Goal: Task Accomplishment & Management: Manage account settings

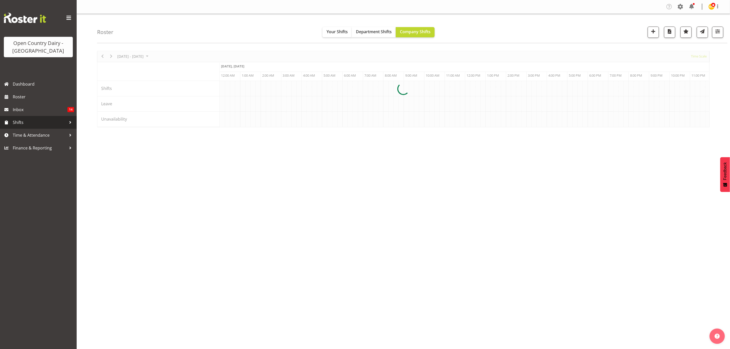
drag, startPoint x: 0, startPoint y: 0, endPoint x: 51, endPoint y: 128, distance: 138.0
click at [51, 128] on link "Shifts" at bounding box center [38, 122] width 77 height 13
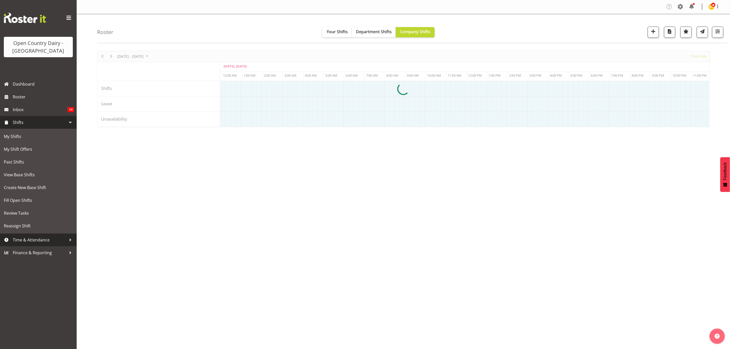
click at [36, 235] on link "Time & Attendance" at bounding box center [38, 240] width 77 height 13
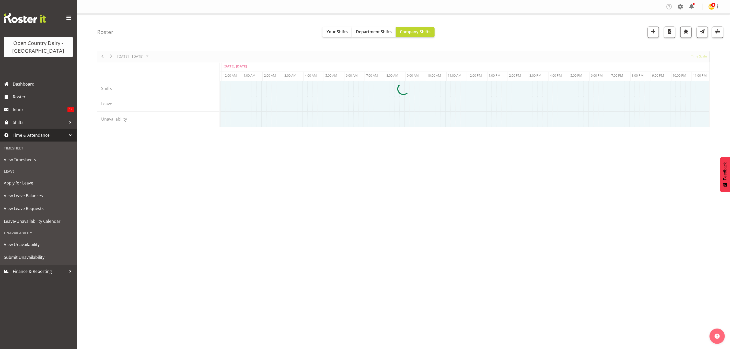
click at [38, 153] on div "Timesheet" at bounding box center [38, 148] width 74 height 10
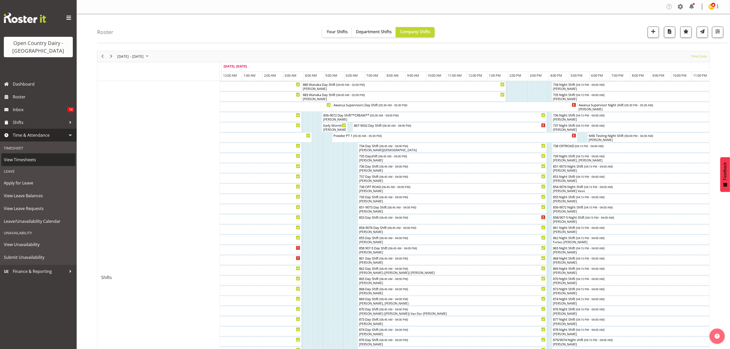
click at [36, 157] on span "View Timesheets" at bounding box center [38, 160] width 69 height 8
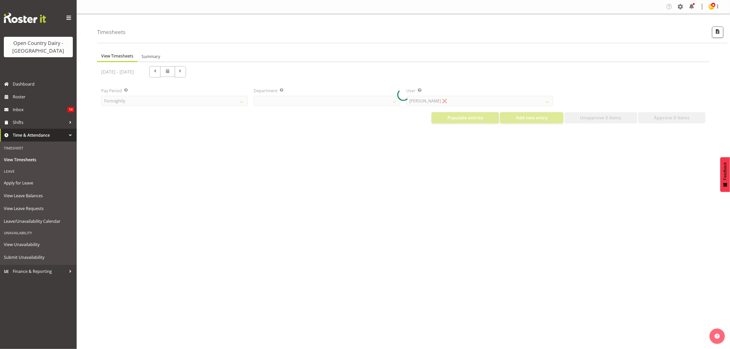
select select "699"
select select "8449"
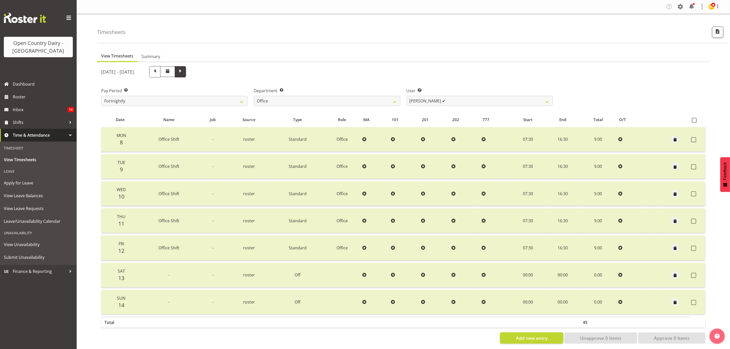
click at [184, 69] on span at bounding box center [180, 71] width 7 height 7
select select
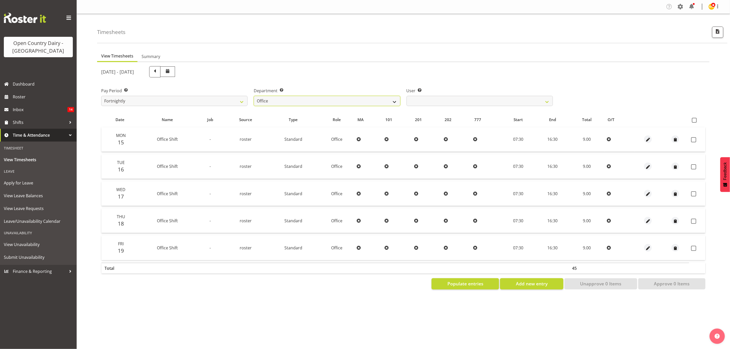
click at [293, 104] on select "734 735 736 737 738 739 851 853 854 855 856 858 861 862 865 867-9032 868 869 87…" at bounding box center [327, 101] width 146 height 10
click at [254, 96] on select "734 735 736 737 738 739 851 853 854 855 856 858 861 862 865 867-9032 868 869 87…" at bounding box center [327, 101] width 146 height 10
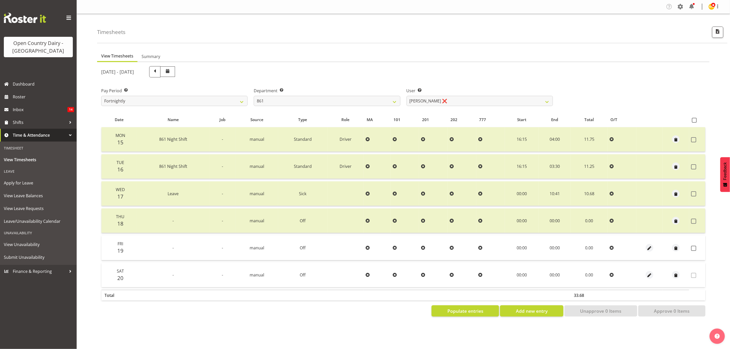
click at [324, 106] on div "Department Select which department you would like to view. 734 735 736 737 738 …" at bounding box center [327, 95] width 153 height 29
click at [325, 100] on select "734 735 736 737 738 739 851 853 854 855 856 858 861 862 865 867-9032 868 869 87…" at bounding box center [327, 101] width 146 height 10
click at [254, 96] on select "734 735 736 737 738 739 851 853 854 855 856 858 861 862 865 867-9032 868 869 87…" at bounding box center [327, 101] width 146 height 10
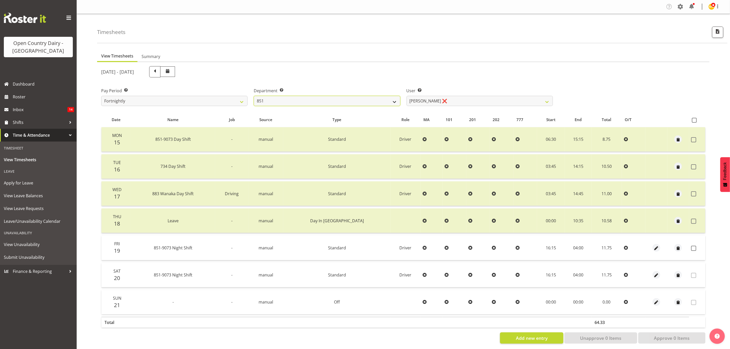
click at [328, 101] on select "734 735 736 737 738 739 851 853 854 855 856 858 861 862 865 867-9032 868 869 87…" at bounding box center [327, 101] width 146 height 10
select select "691"
click at [254, 96] on select "734 735 736 737 738 739 851 853 854 855 856 858 861 862 865 867-9032 868 869 87…" at bounding box center [327, 101] width 146 height 10
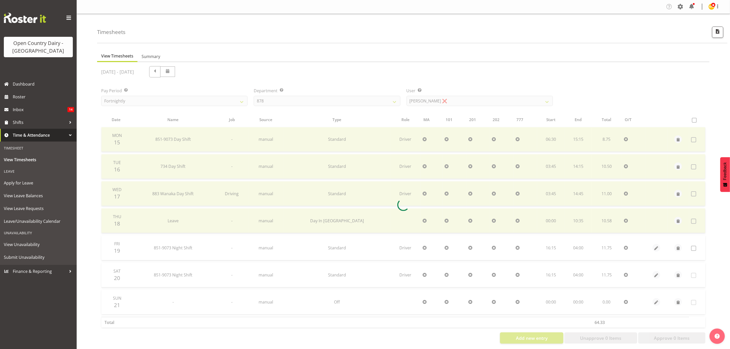
click at [480, 99] on div at bounding box center [403, 205] width 613 height 286
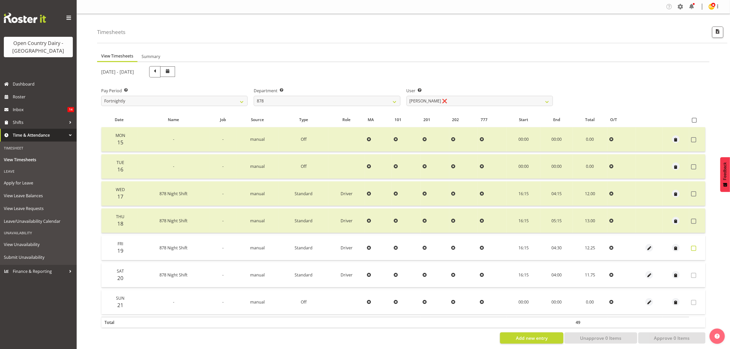
click at [693, 246] on span at bounding box center [694, 248] width 5 height 5
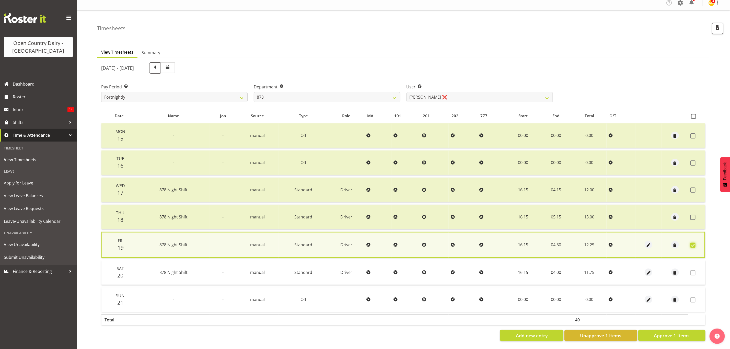
scroll to position [7, 0]
click at [663, 332] on span "Approve 1 Items" at bounding box center [672, 335] width 36 height 7
checkbox input "false"
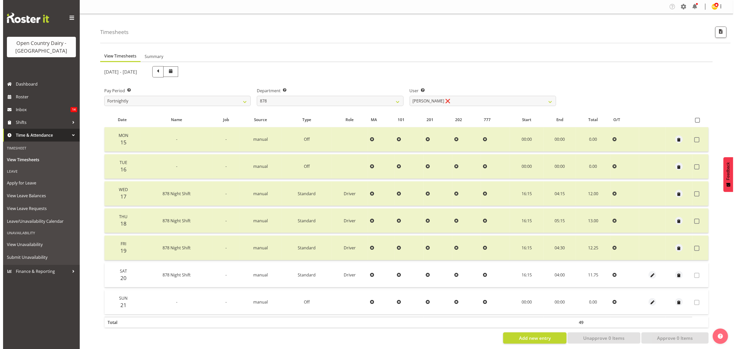
scroll to position [6, 0]
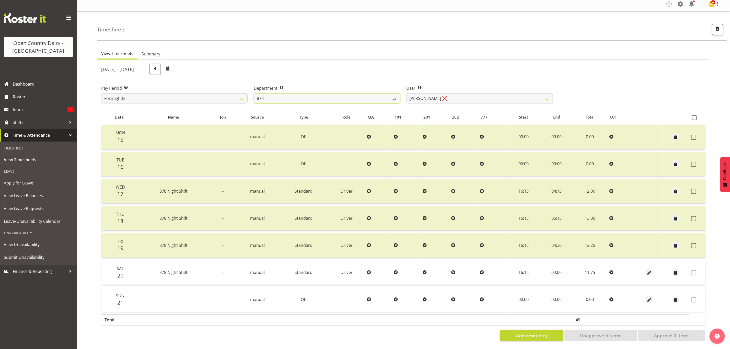
click at [380, 94] on select "734 735 736 737 738 739 851 853 854 855 856 858 861 862 865 867-9032 868 869 87…" at bounding box center [327, 98] width 146 height 10
select select "667"
click at [254, 93] on select "734 735 736 737 738 739 851 853 854 855 856 858 861 862 865 867-9032 868 869 87…" at bounding box center [327, 98] width 146 height 10
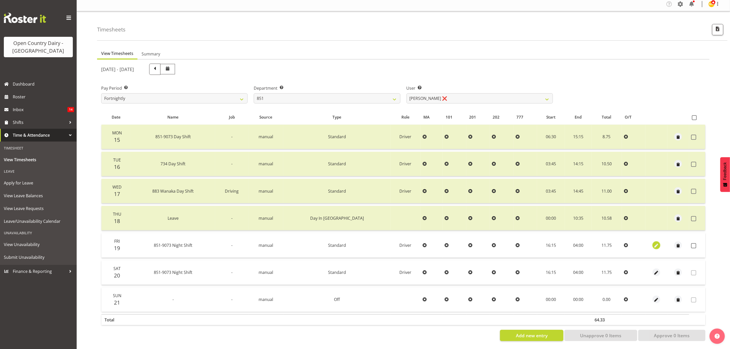
click at [653, 242] on button "button" at bounding box center [657, 246] width 8 height 8
select select "Standard"
select select "8"
select select "2025"
select select "4"
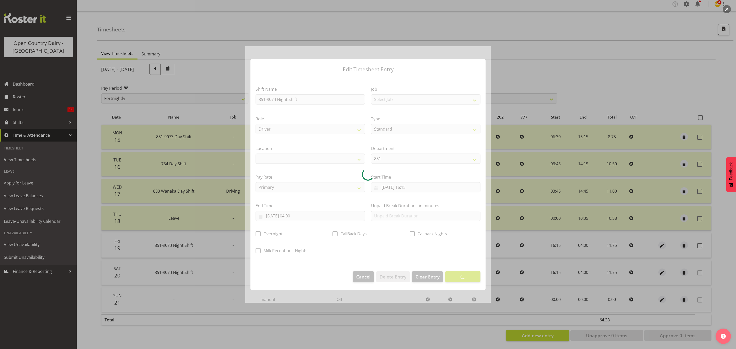
select select
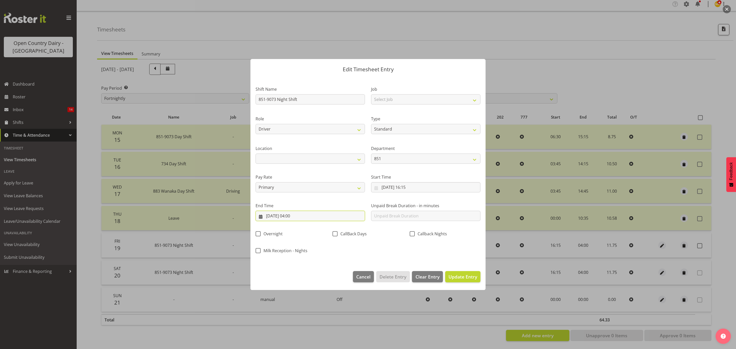
click at [296, 216] on input "20/09/2025, 04:00" at bounding box center [310, 216] width 109 height 10
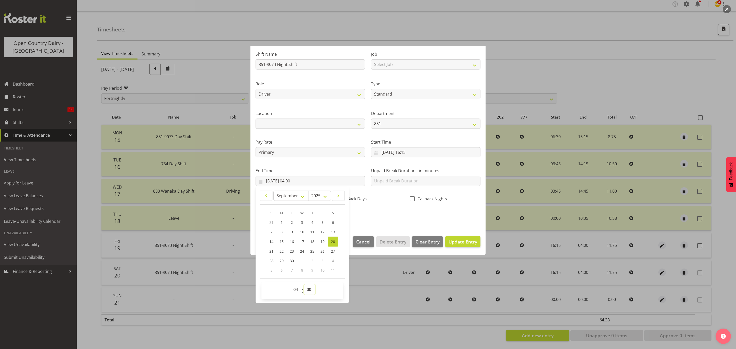
drag, startPoint x: 310, startPoint y: 291, endPoint x: 311, endPoint y: 287, distance: 4.9
click at [310, 291] on select "00 01 02 03 04 05 06 07 08 09 10 11 12 13 14 15 16 17 18 19 20 21 22 23 24 25 2…" at bounding box center [310, 290] width 12 height 10
select select "30"
click at [304, 285] on select "00 01 02 03 04 05 06 07 08 09 10 11 12 13 14 15 16 17 18 19 20 21 22 23 24 25 2…" at bounding box center [310, 290] width 12 height 10
type input "20/09/2025, 04:30"
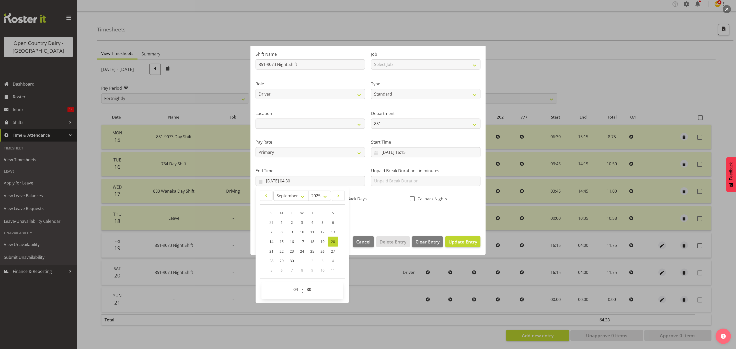
click at [402, 220] on div "Shift Name 851-9073 Night Shift Job Select Job Connecting /unconnecting Trailer…" at bounding box center [368, 133] width 231 height 179
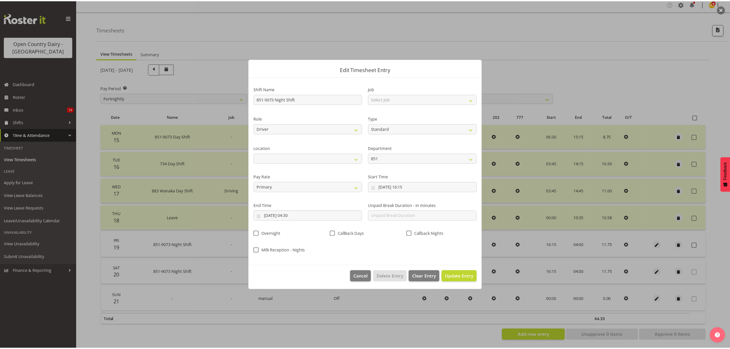
scroll to position [0, 0]
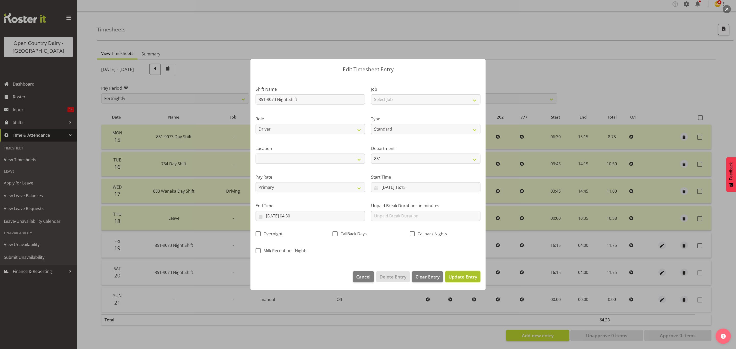
click at [460, 279] on span "Update Entry" at bounding box center [463, 277] width 29 height 6
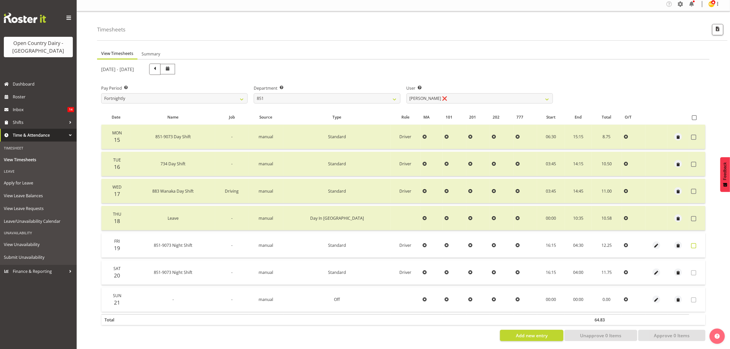
click at [696, 243] on span at bounding box center [694, 245] width 5 height 5
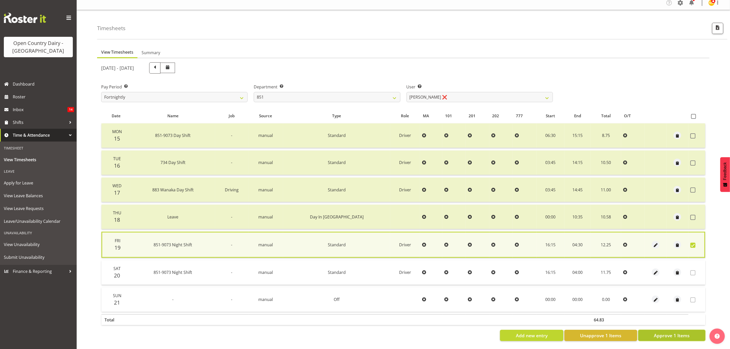
click at [672, 332] on span "Approve 1 Items" at bounding box center [672, 335] width 36 height 7
checkbox input "false"
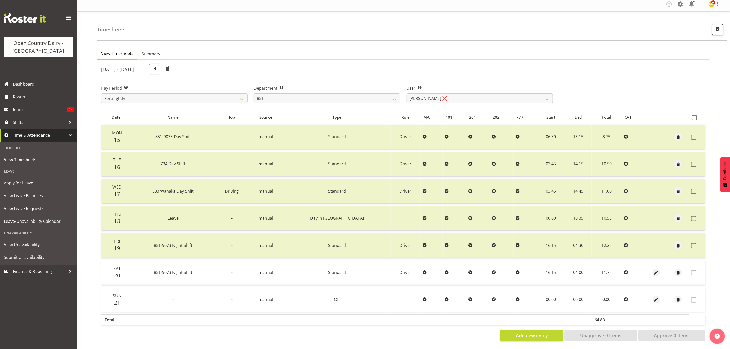
scroll to position [6, 0]
click at [397, 93] on select "734 735 736 737 738 739 851 853 854 855 856 858 861 862 865 867-9032 868 869 87…" at bounding box center [327, 98] width 146 height 10
select select "673"
click at [254, 93] on select "734 735 736 737 738 739 851 853 854 855 856 858 861 862 865 867-9032 868 869 87…" at bounding box center [327, 98] width 146 height 10
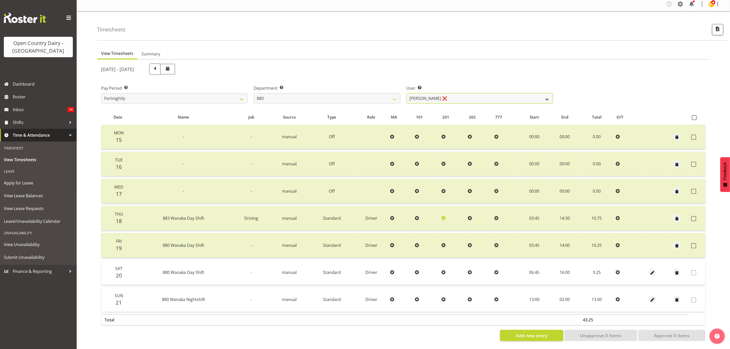
click at [449, 96] on select "[PERSON_NAME] ❌ [PERSON_NAME] ❌ [PERSON_NAME] ❌ [PERSON_NAME] ❌" at bounding box center [480, 98] width 146 height 10
select select "7476"
click at [407, 93] on select "[PERSON_NAME] ❌ [PERSON_NAME] ❌ [PERSON_NAME] ❌ [PERSON_NAME] ❌" at bounding box center [480, 98] width 146 height 10
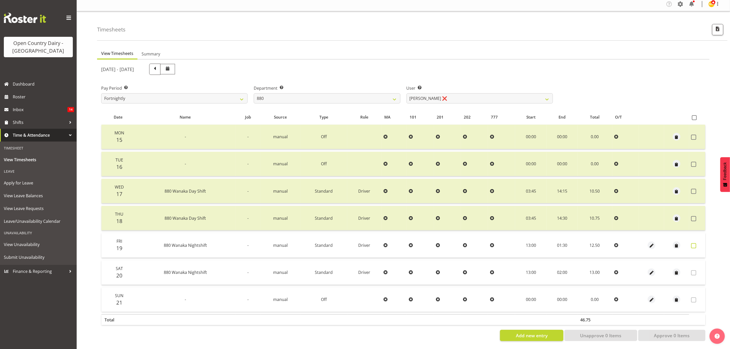
click at [693, 243] on span at bounding box center [694, 245] width 5 height 5
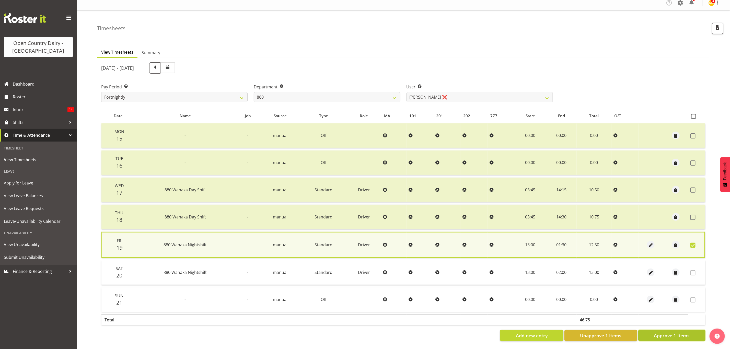
click at [666, 332] on span "Approve 1 Items" at bounding box center [672, 335] width 36 height 7
checkbox input "false"
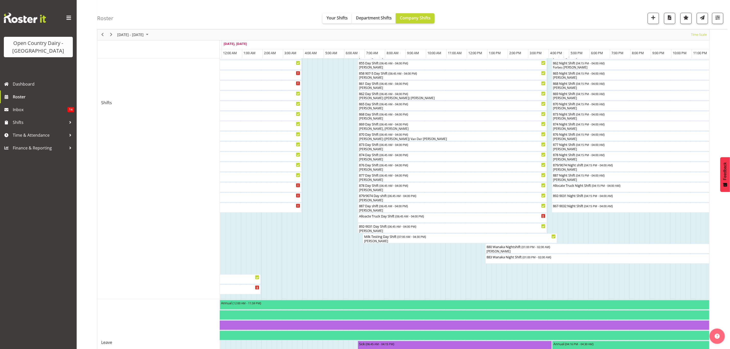
scroll to position [161, 0]
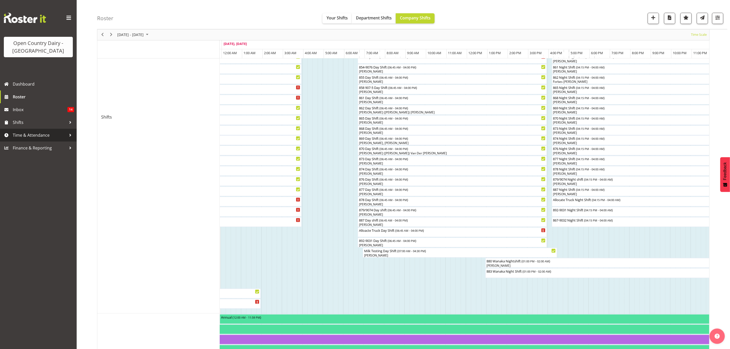
click at [28, 133] on span "Time & Attendance" at bounding box center [40, 135] width 54 height 8
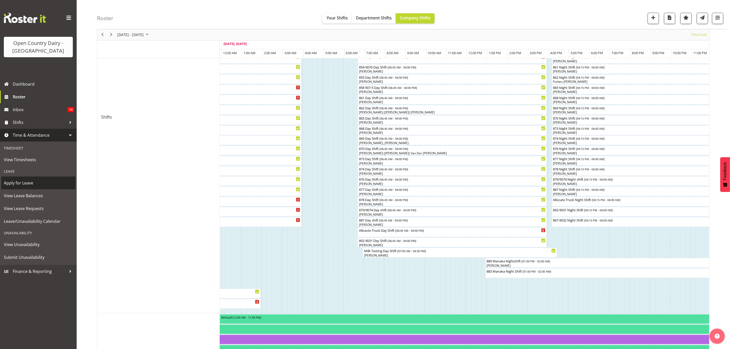
click at [17, 185] on span "Apply for Leave" at bounding box center [38, 183] width 69 height 8
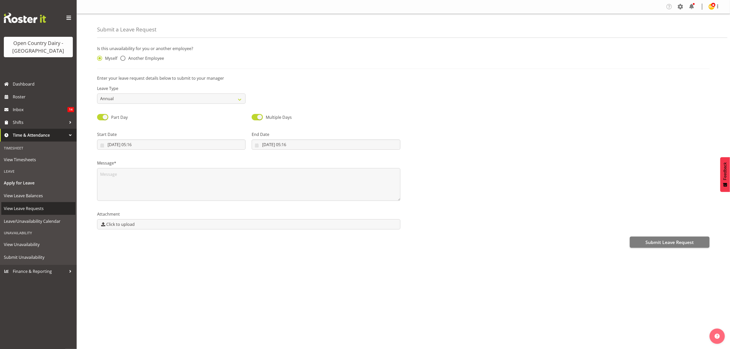
click at [32, 211] on span "View Leave Requests" at bounding box center [38, 209] width 69 height 8
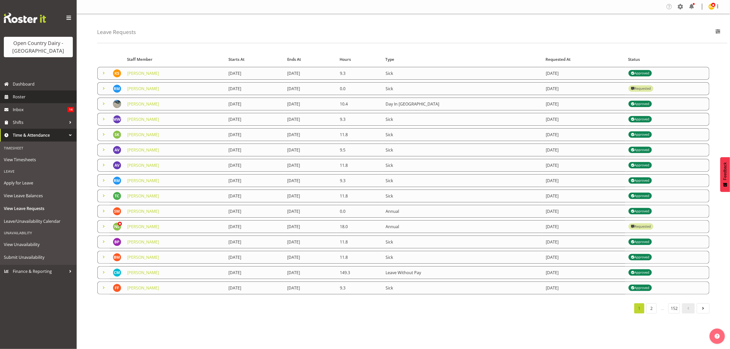
click at [25, 94] on span "Roster" at bounding box center [43, 97] width 61 height 8
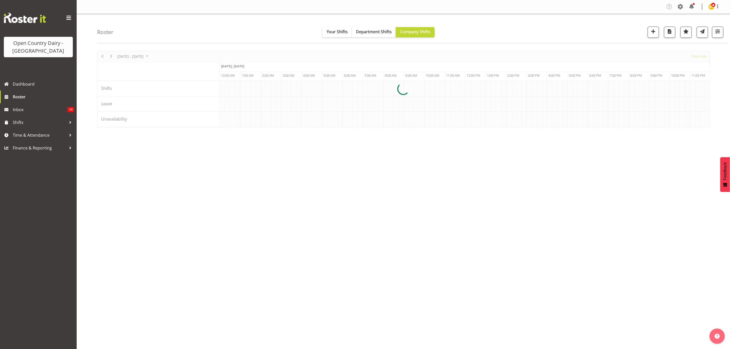
scroll to position [0, 2453]
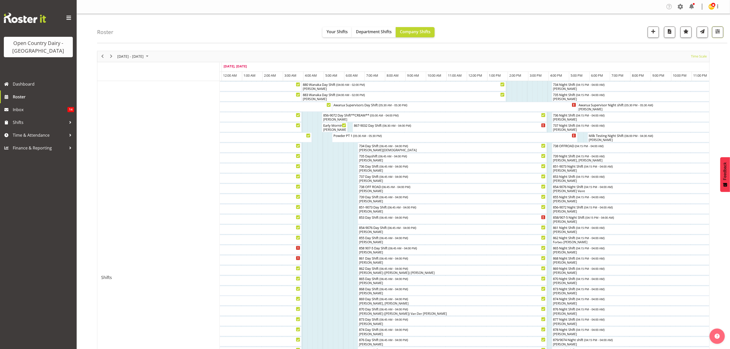
click at [720, 32] on span "button" at bounding box center [718, 31] width 7 height 7
click at [679, 101] on input "text" at bounding box center [686, 102] width 68 height 10
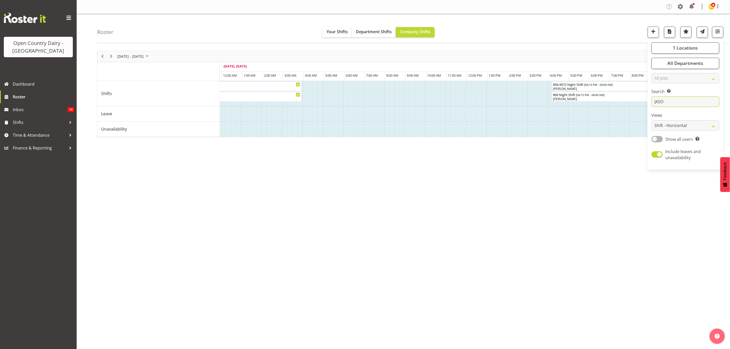
type input "JASO"
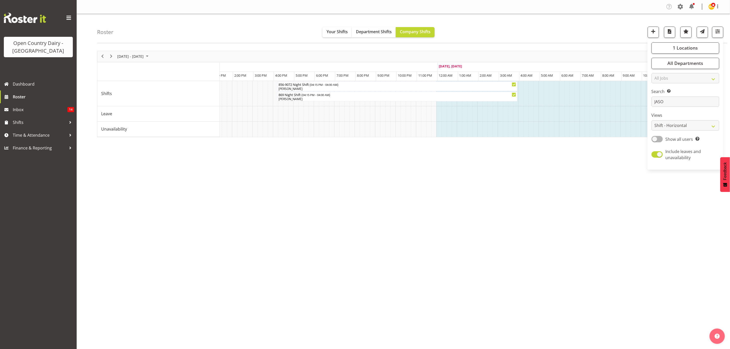
scroll to position [0, 1991]
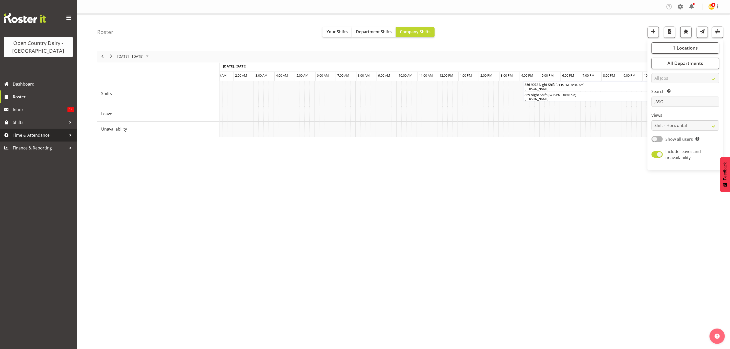
click at [36, 134] on span "Time & Attendance" at bounding box center [40, 135] width 54 height 8
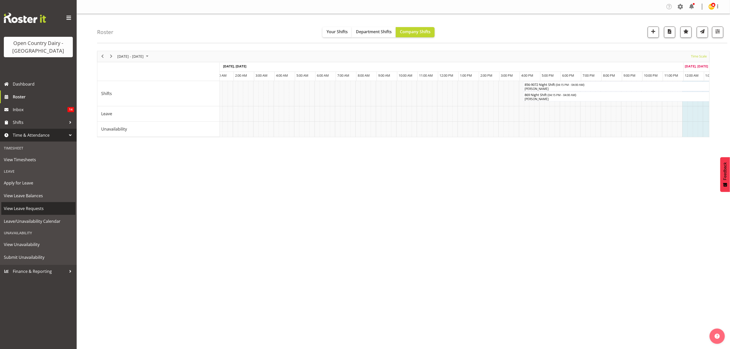
click at [35, 207] on span "View Leave Requests" at bounding box center [38, 209] width 69 height 8
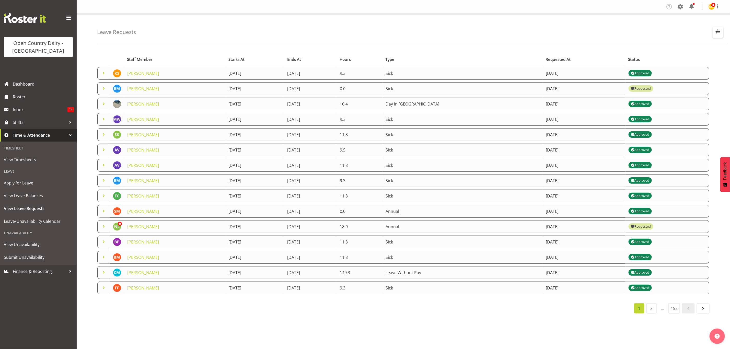
click at [722, 29] on button "button" at bounding box center [718, 32] width 11 height 11
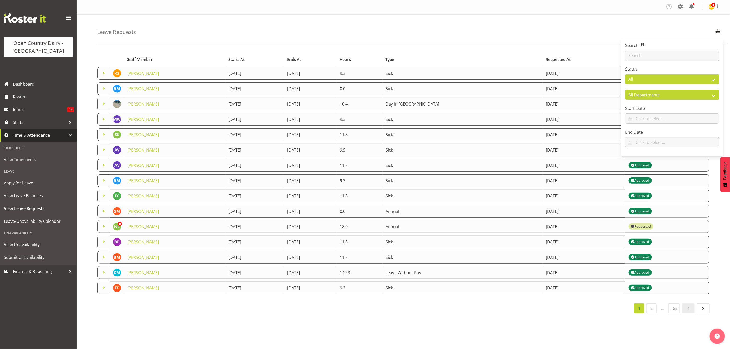
click at [654, 49] on div "Search Search for a particular employee" at bounding box center [673, 51] width 94 height 18
click at [654, 56] on input "text" at bounding box center [673, 56] width 94 height 10
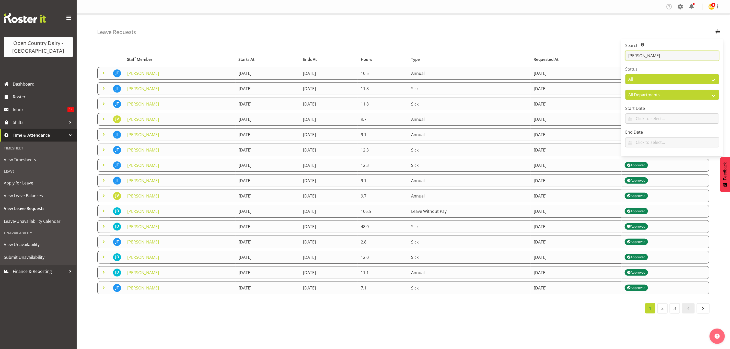
type input "JASON"
click at [363, 48] on div "Starts At Type Requested At Status Staff Member Starts At Ends At Hours Type Re…" at bounding box center [413, 182] width 633 height 270
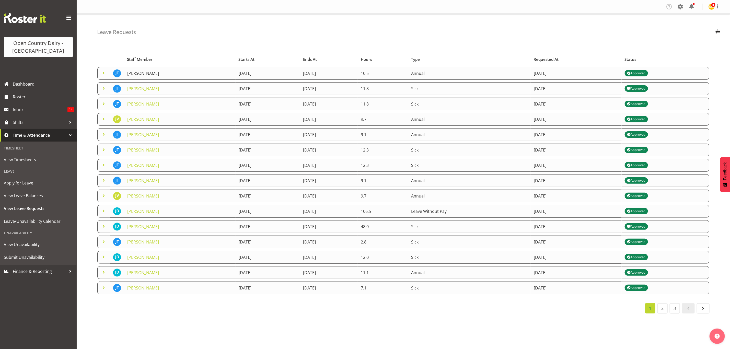
click at [150, 71] on link "[PERSON_NAME]" at bounding box center [143, 74] width 32 height 6
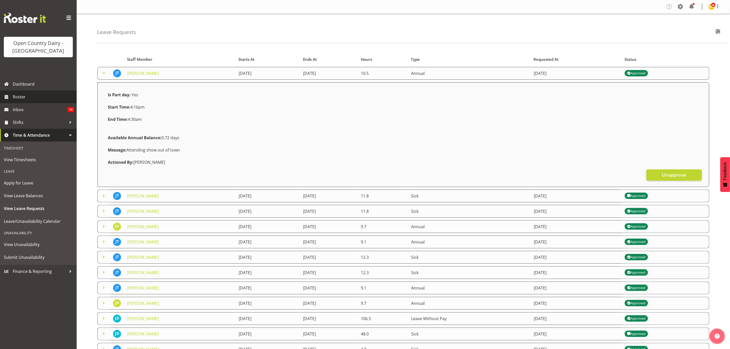
click at [15, 95] on span "Roster" at bounding box center [43, 97] width 61 height 8
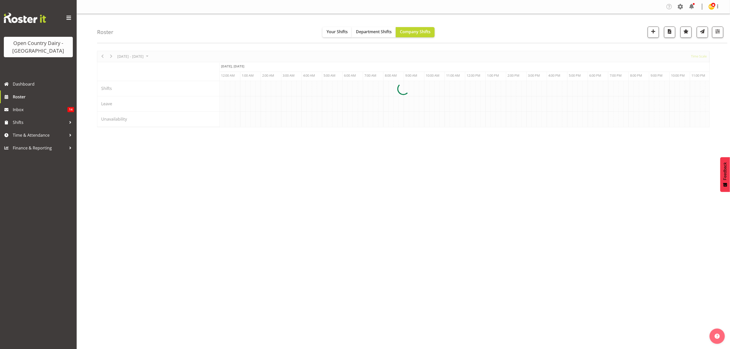
scroll to position [0, 2453]
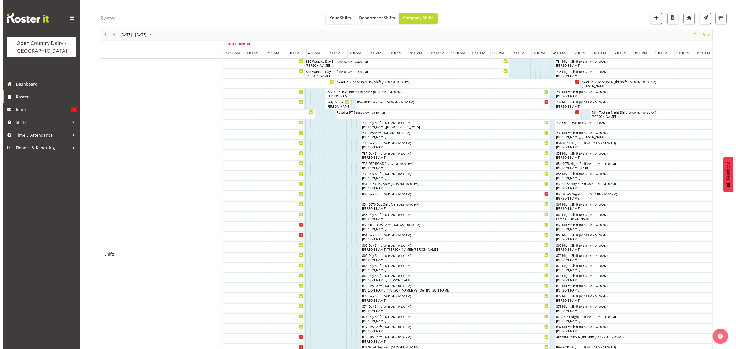
scroll to position [38, 0]
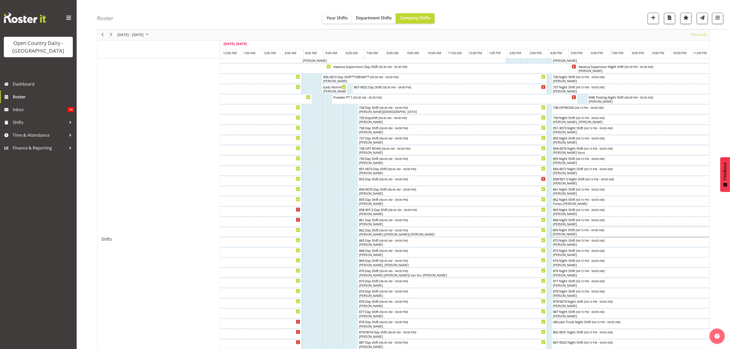
click at [573, 229] on div "869 Night Shift ( 04:15 PM - 04:00 AM )" at bounding box center [672, 229] width 238 height 5
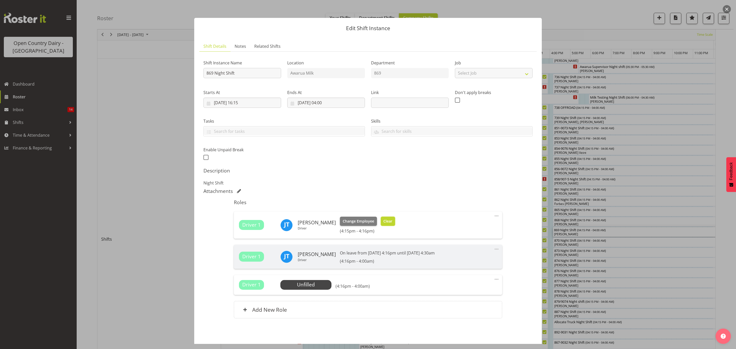
click at [389, 224] on button "Clear" at bounding box center [388, 221] width 15 height 9
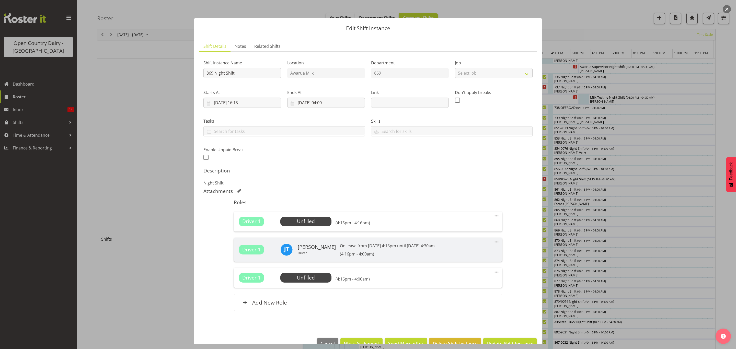
scroll to position [13, 0]
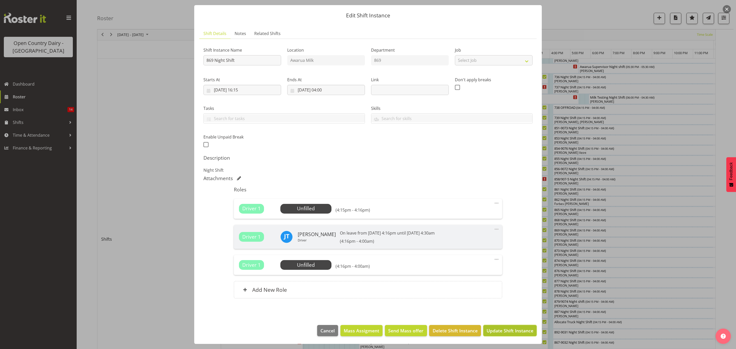
click at [497, 334] on span "Update Shift Instance" at bounding box center [510, 330] width 47 height 7
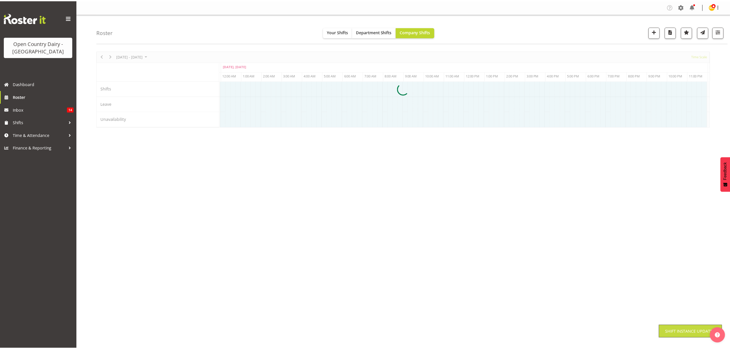
scroll to position [0, 0]
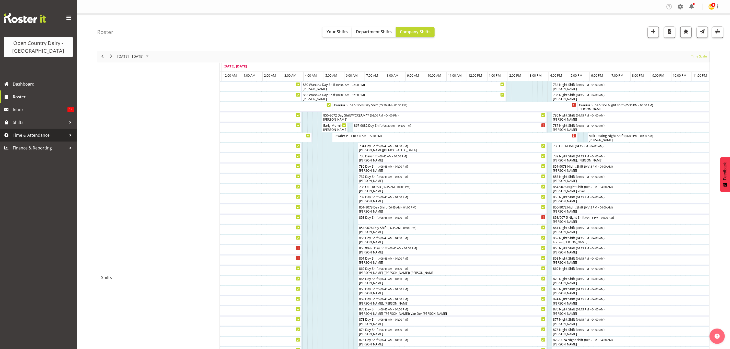
click at [39, 138] on span "Time & Attendance" at bounding box center [40, 135] width 54 height 8
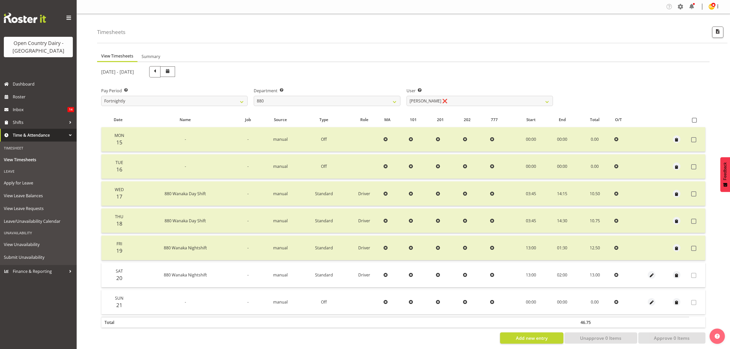
select select "673"
select select "7476"
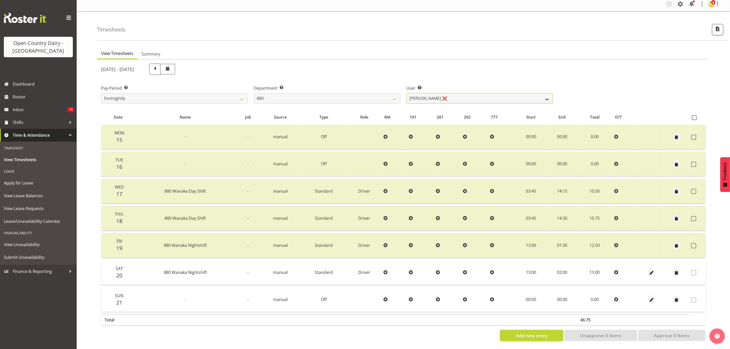
click at [469, 98] on select "[PERSON_NAME] ❌ [PERSON_NAME] ❌ [PERSON_NAME] ❌ [PERSON_NAME] ❌" at bounding box center [480, 98] width 146 height 10
click at [361, 78] on div "Department Select which department you would like to view. 734 735 736 737 738 …" at bounding box center [327, 92] width 153 height 29
click at [313, 93] on select "734 735 736 737 738 739 851 853 854 855 856 858 861 862 865 867-9032 868 869 87…" at bounding box center [327, 98] width 146 height 10
select select "905"
click at [254, 93] on select "734 735 736 737 738 739 851 853 854 855 856 858 861 862 865 867-9032 868 869 87…" at bounding box center [327, 98] width 146 height 10
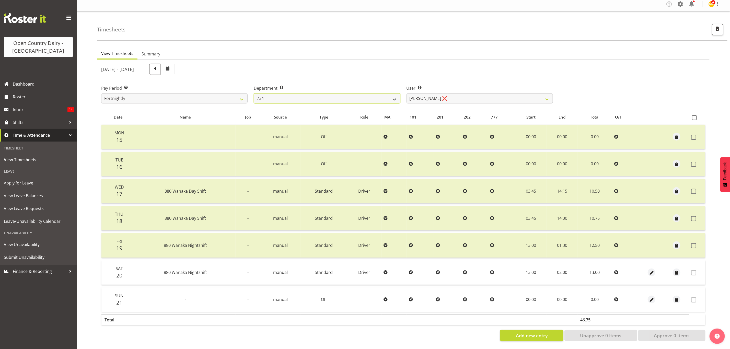
select select "11654"
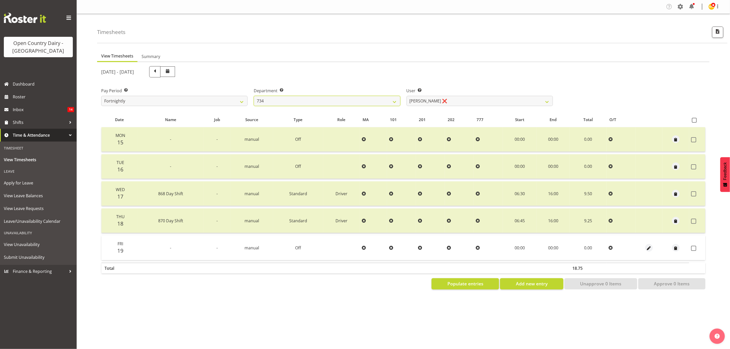
scroll to position [0, 0]
click at [440, 105] on select "[PERSON_NAME] ❌ [PERSON_NAME] ❌ [PERSON_NAME] ❌ [PERSON_NAME] ❌" at bounding box center [480, 101] width 146 height 10
click at [453, 79] on div "[DATE] - [DATE]" at bounding box center [327, 71] width 458 height 17
click at [344, 102] on select "734 735 736 737 738 739 851 853 854 855 856 858 861 862 865 867-9032 868 869 87…" at bounding box center [327, 101] width 146 height 10
select select "692"
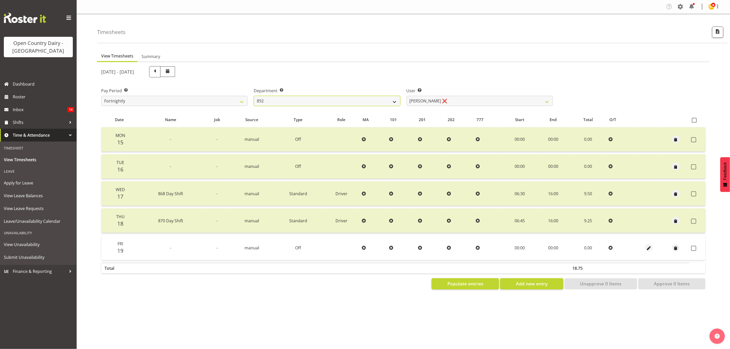
click at [254, 96] on select "734 735 736 737 738 739 851 853 854 855 856 858 861 862 865 867-9032 868 869 87…" at bounding box center [327, 101] width 146 height 10
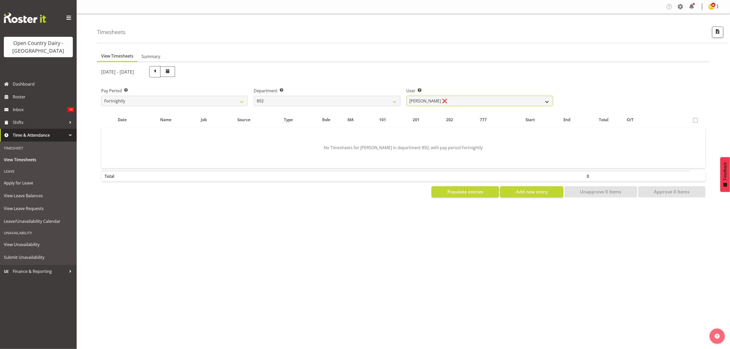
click at [463, 102] on select "[PERSON_NAME] ❌ [PERSON_NAME] ❌ [PERSON_NAME] ❌ [PERSON_NAME] ❌ [PERSON_NAME] ❌" at bounding box center [480, 101] width 146 height 10
select select "11651"
click at [407, 96] on select "[PERSON_NAME] ❌ [PERSON_NAME] ❌ [PERSON_NAME] ❌ [PERSON_NAME] ❌ [PERSON_NAME] ❌" at bounding box center [480, 101] width 146 height 10
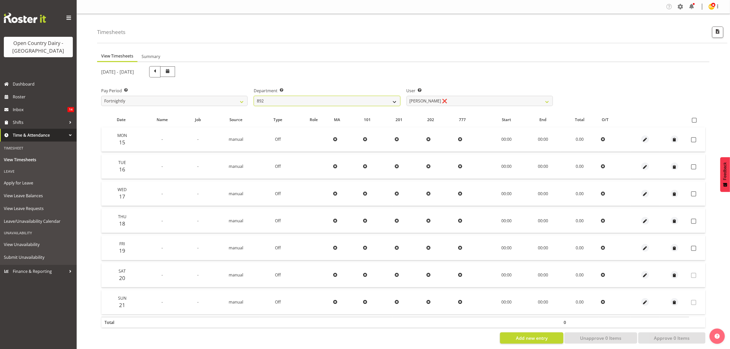
click at [392, 99] on select "734 735 736 737 738 739 851 853 854 855 856 858 861 862 865 867-9032 868 869 87…" at bounding box center [327, 101] width 146 height 10
click at [388, 102] on select "734 735 736 737 738 739 851 853 854 855 856 858 861 862 865 867-9032 868 869 87…" at bounding box center [327, 101] width 146 height 10
select select "909"
click at [254, 96] on select "734 735 736 737 738 739 851 853 854 855 856 858 861 862 865 867-9032 868 869 87…" at bounding box center [327, 101] width 146 height 10
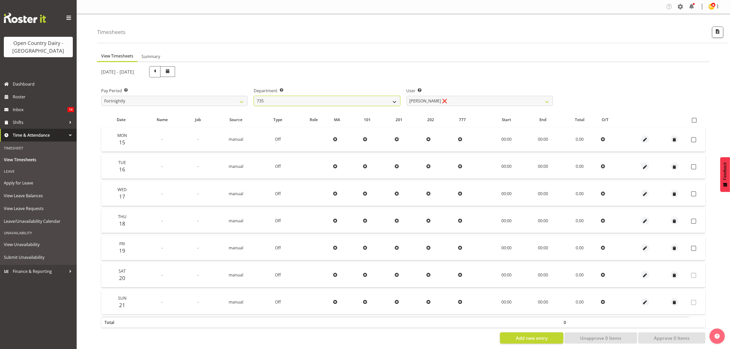
select select "7397"
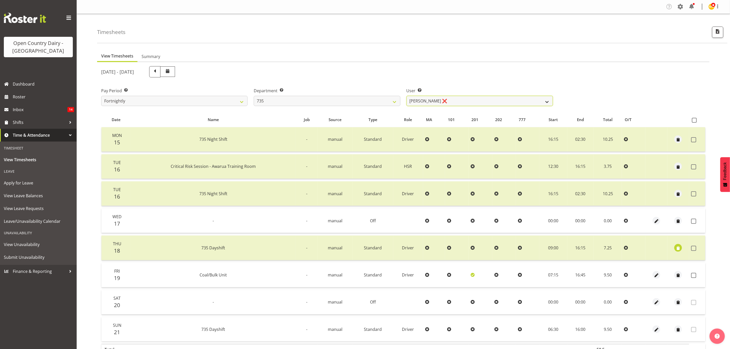
click at [470, 102] on select "[PERSON_NAME] ❌ [PERSON_NAME] ❌ [PERSON_NAME] ❌ [PERSON_NAME] ❌" at bounding box center [480, 101] width 146 height 10
drag, startPoint x: 470, startPoint y: 102, endPoint x: 468, endPoint y: 104, distance: 3.0
click at [468, 104] on select "[PERSON_NAME] ❌ [PERSON_NAME] ❌ [PERSON_NAME] ❌ [PERSON_NAME] ❌" at bounding box center [480, 101] width 146 height 10
click at [450, 81] on div "User Select user. Note: This is filtered down by the previous two drop-down ite…" at bounding box center [480, 95] width 153 height 29
